Goal: Information Seeking & Learning: Learn about a topic

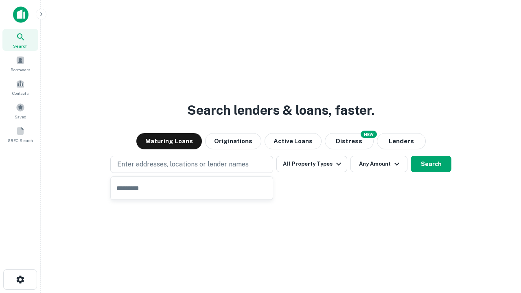
type input "**********"
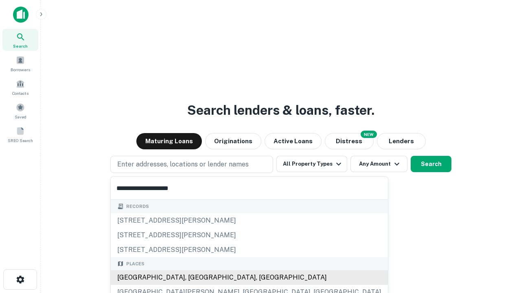
click at [195, 278] on div "[GEOGRAPHIC_DATA], [GEOGRAPHIC_DATA], [GEOGRAPHIC_DATA]" at bounding box center [249, 277] width 277 height 15
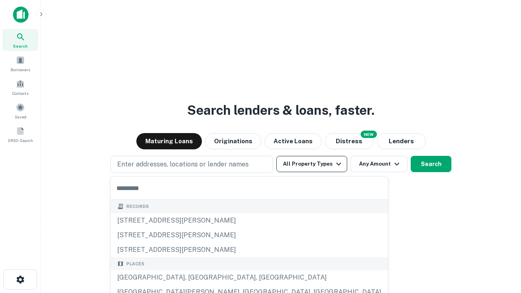
click at [312, 164] on button "All Property Types" at bounding box center [311, 164] width 71 height 16
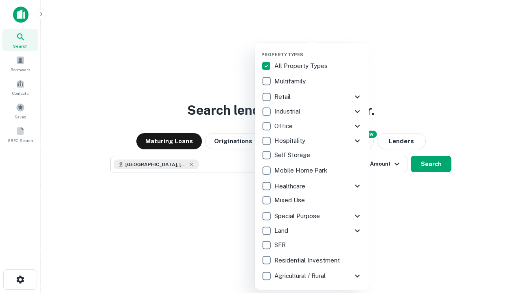
click at [318, 49] on button "button" at bounding box center [318, 49] width 114 height 0
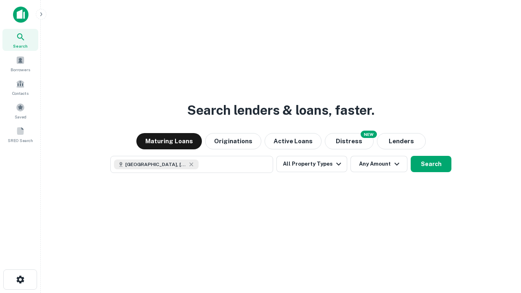
scroll to position [13, 0]
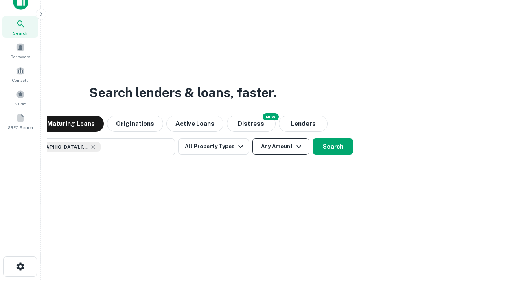
click at [252, 138] on button "Any Amount" at bounding box center [280, 146] width 57 height 16
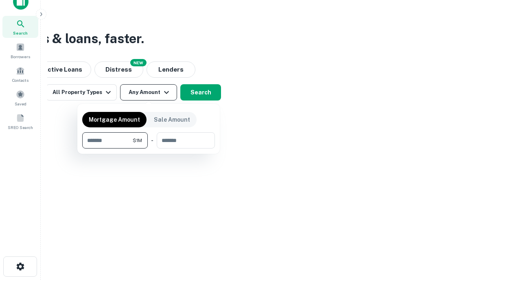
type input "*******"
click at [149, 149] on button "button" at bounding box center [148, 149] width 133 height 0
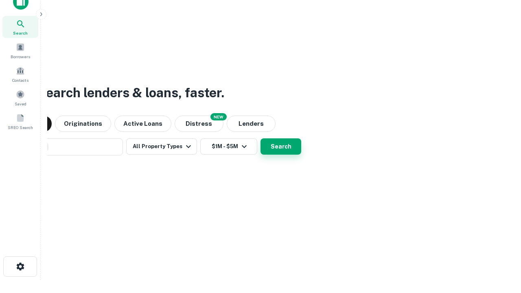
click at [260, 138] on button "Search" at bounding box center [280, 146] width 41 height 16
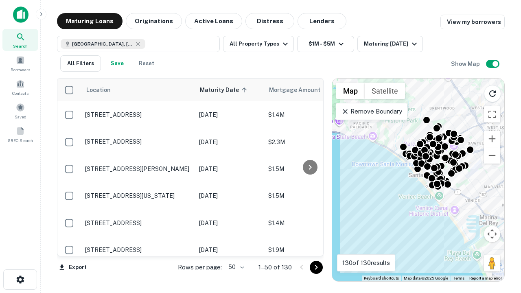
click at [235, 267] on body "Search Borrowers Contacts Saved SREO Search Maturing Loans Originations Active …" at bounding box center [260, 146] width 521 height 293
click at [235, 247] on li "25" at bounding box center [235, 246] width 24 height 15
